Goal: Task Accomplishment & Management: Use online tool/utility

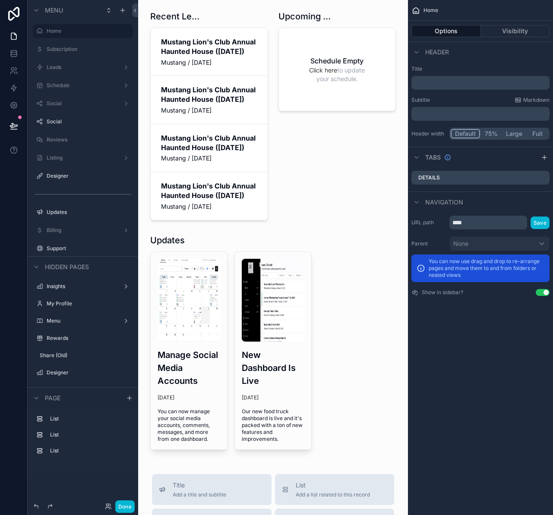
click at [114, 507] on div "Done" at bounding box center [117, 506] width 35 height 13
click at [107, 506] on icon at bounding box center [108, 506] width 7 height 7
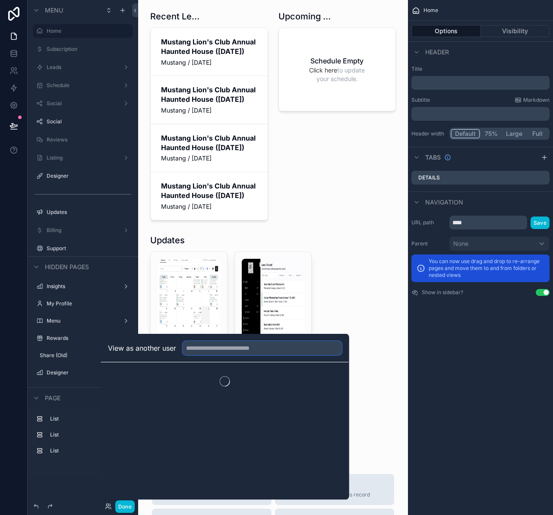
click at [269, 349] on input "text" at bounding box center [262, 348] width 159 height 14
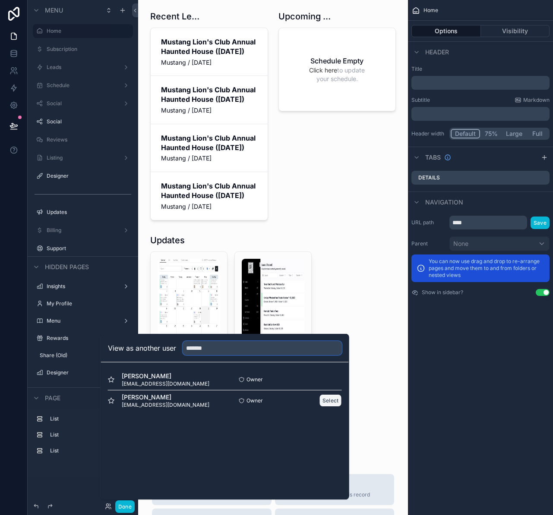
type input "*******"
click at [325, 399] on button "Select" at bounding box center [330, 400] width 22 height 13
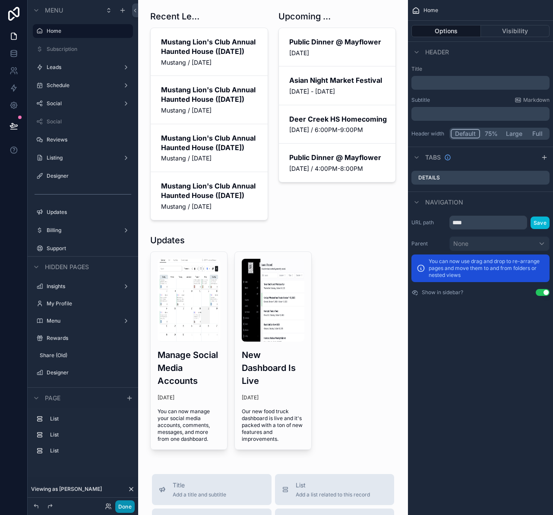
click at [128, 504] on button "Done" at bounding box center [124, 506] width 19 height 13
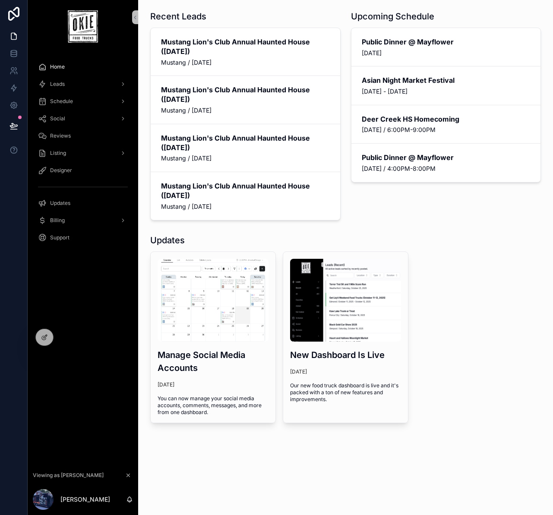
click at [68, 169] on span "Designer" at bounding box center [61, 170] width 22 height 7
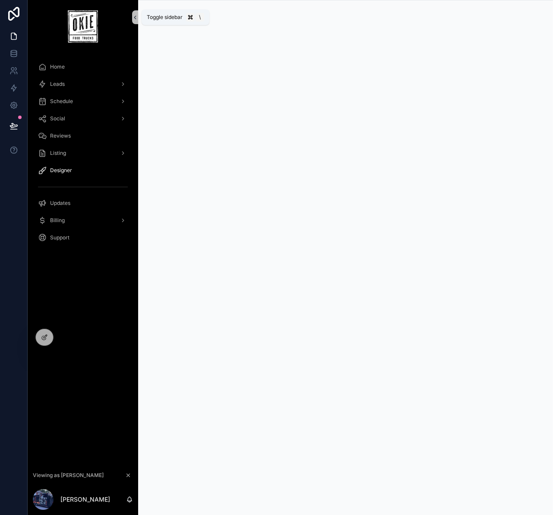
click at [132, 19] on icon "scrollable content" at bounding box center [135, 17] width 6 height 6
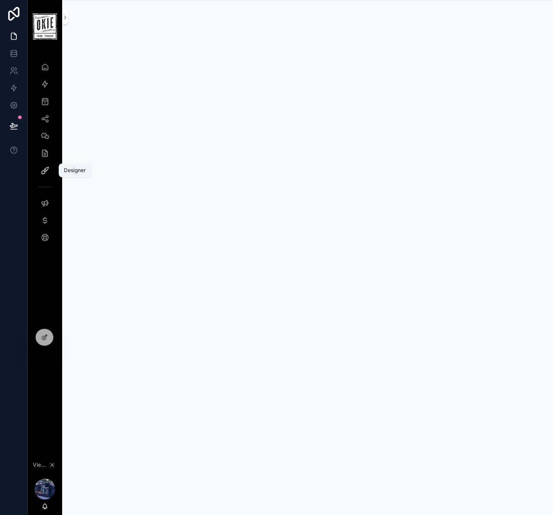
click at [45, 167] on icon "scrollable content" at bounding box center [45, 170] width 9 height 9
click at [66, 13] on button "scrollable content" at bounding box center [65, 17] width 6 height 14
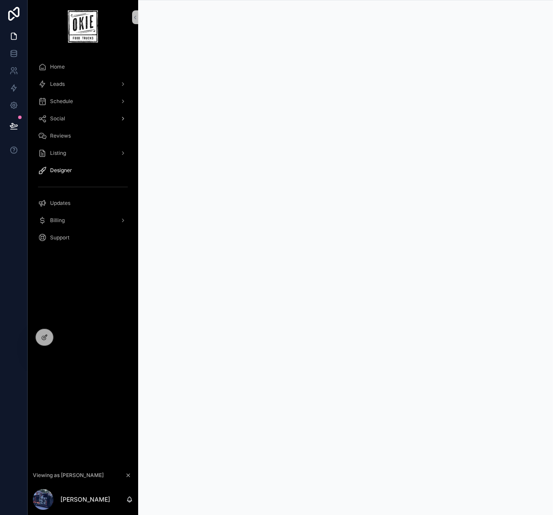
click at [71, 113] on div "Social" at bounding box center [83, 119] width 90 height 14
click at [64, 270] on span "Designer" at bounding box center [61, 273] width 22 height 7
